Goal: Find specific page/section: Find specific page/section

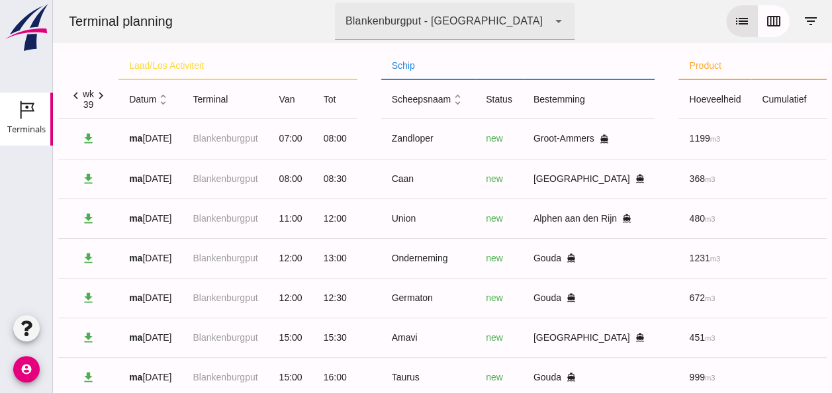
click at [166, 104] on icon "unfold_more" at bounding box center [163, 100] width 14 height 14
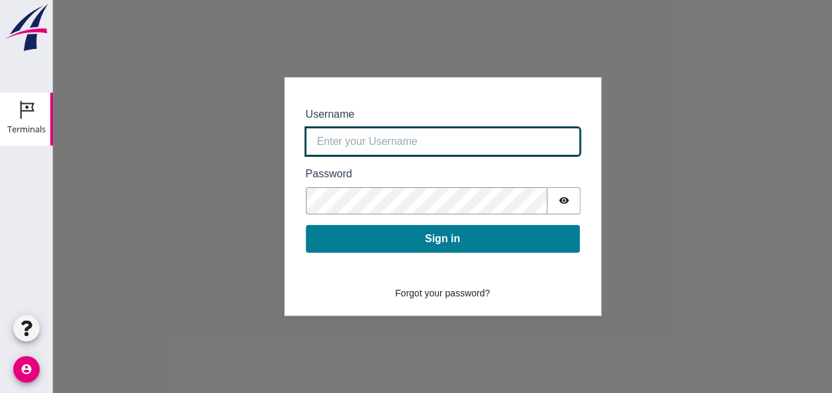
type input "[EMAIL_ADDRESS][DOMAIN_NAME]"
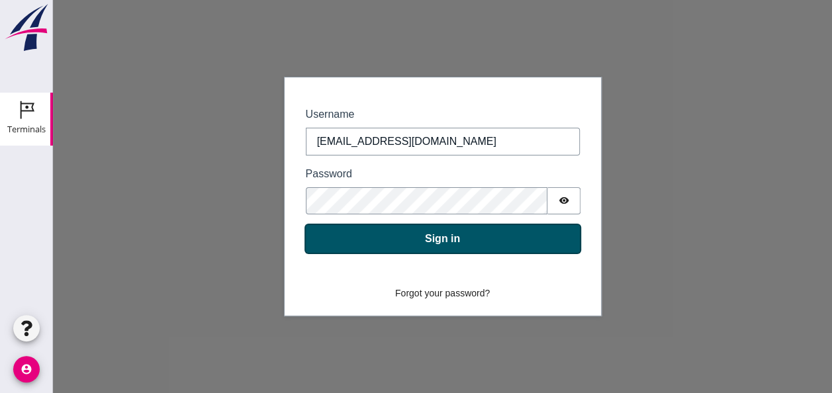
click at [453, 238] on button "Sign in" at bounding box center [443, 239] width 274 height 28
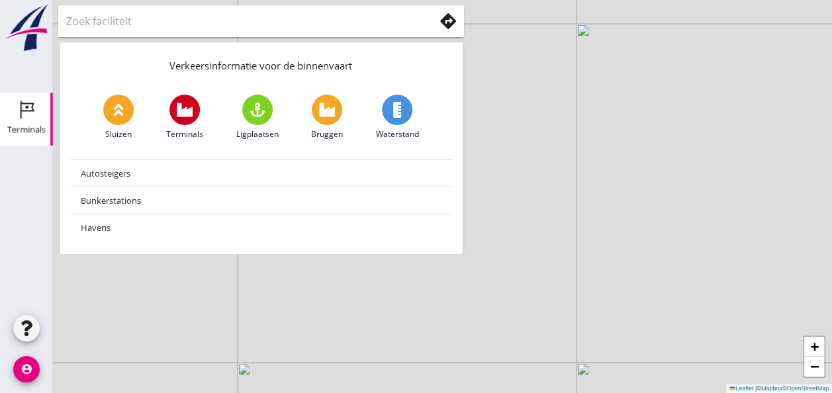
click at [33, 127] on div "Terminals" at bounding box center [26, 129] width 38 height 9
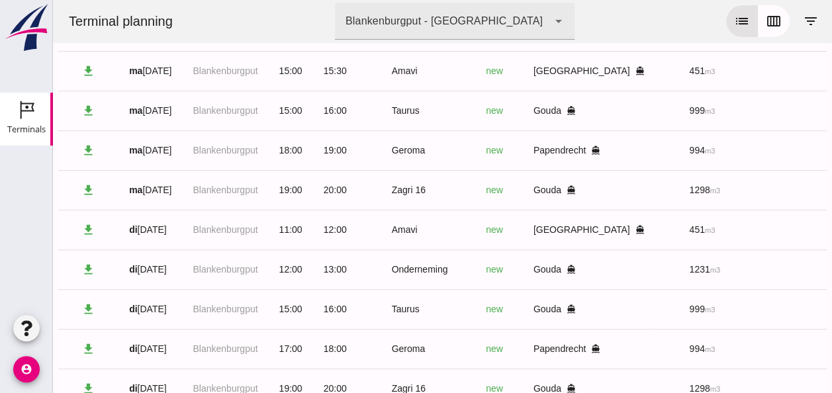
scroll to position [319, 0]
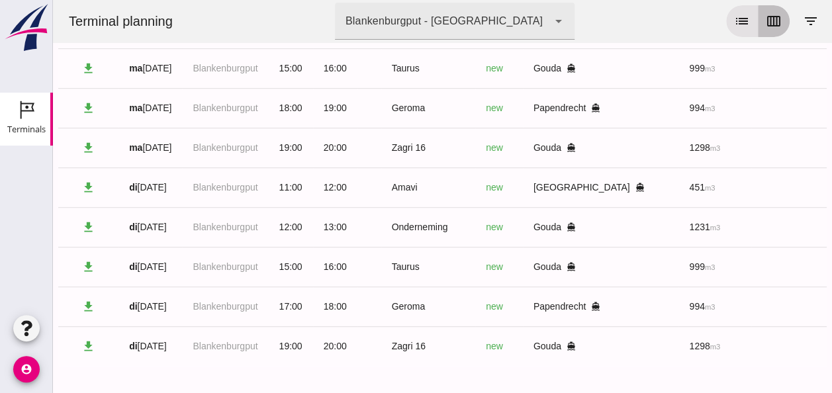
click at [770, 17] on icon "calendar_view_week" at bounding box center [774, 21] width 16 height 16
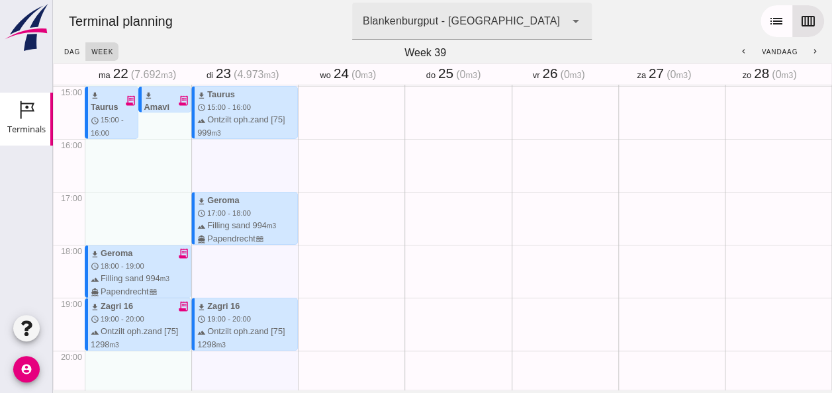
scroll to position [794, 0]
click at [180, 304] on icon "receipt_long" at bounding box center [183, 305] width 12 height 12
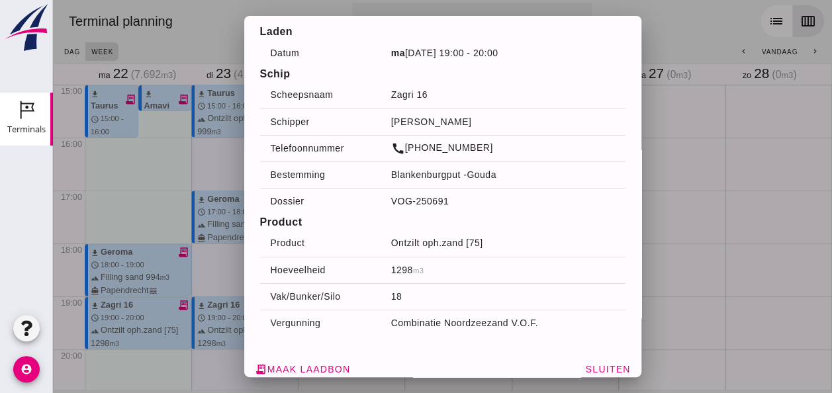
scroll to position [44, 0]
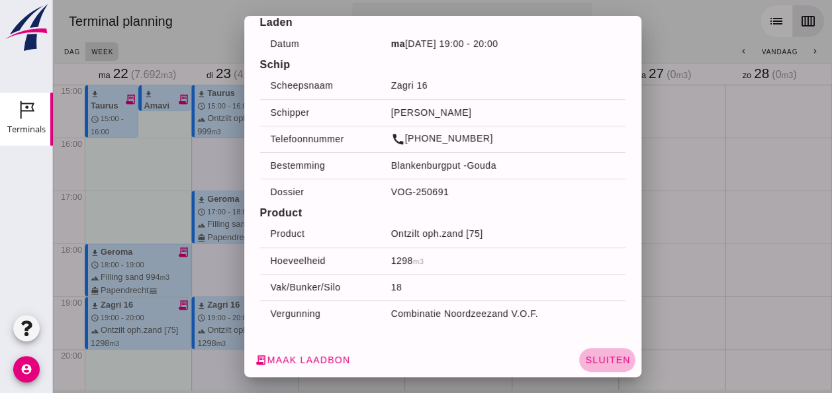
click at [593, 363] on span "Sluiten" at bounding box center [607, 360] width 46 height 11
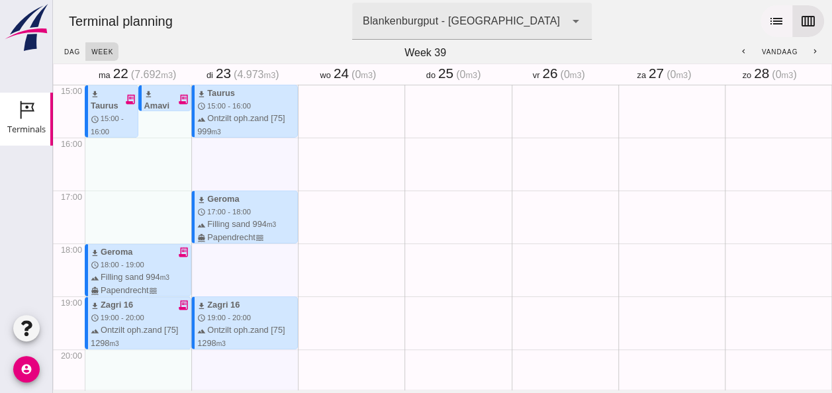
click at [768, 24] on icon "list" at bounding box center [776, 21] width 16 height 16
